Goal: Find specific page/section: Find specific page/section

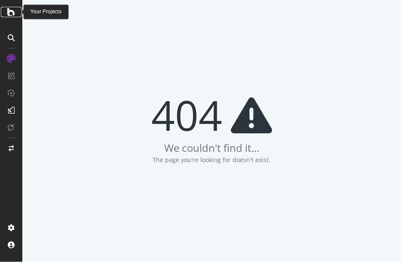
click at [13, 15] on icon at bounding box center [11, 12] width 8 height 10
